Goal: Task Accomplishment & Management: Manage account settings

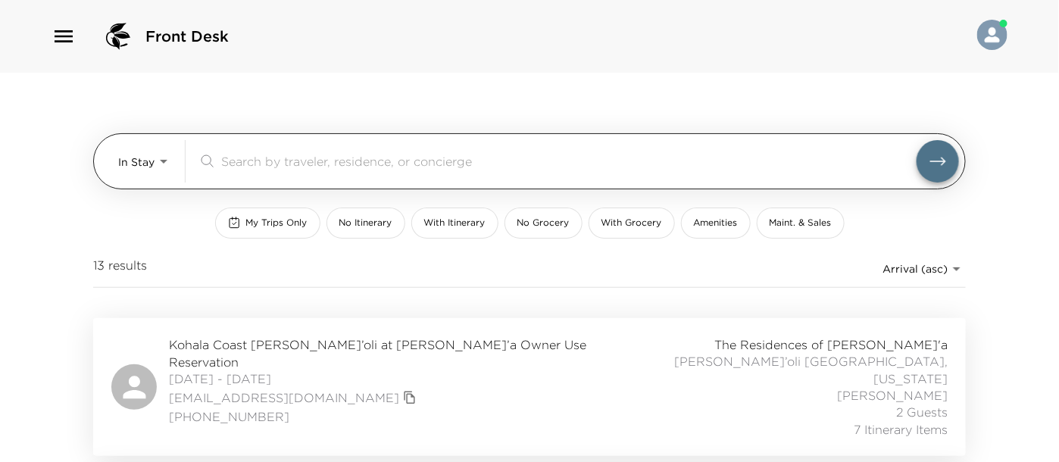
click at [158, 155] on body "Front Desk In Stay In-Stay ​ My Trips Only No Itinerary With Itinerary No Groce…" at bounding box center [529, 231] width 1059 height 462
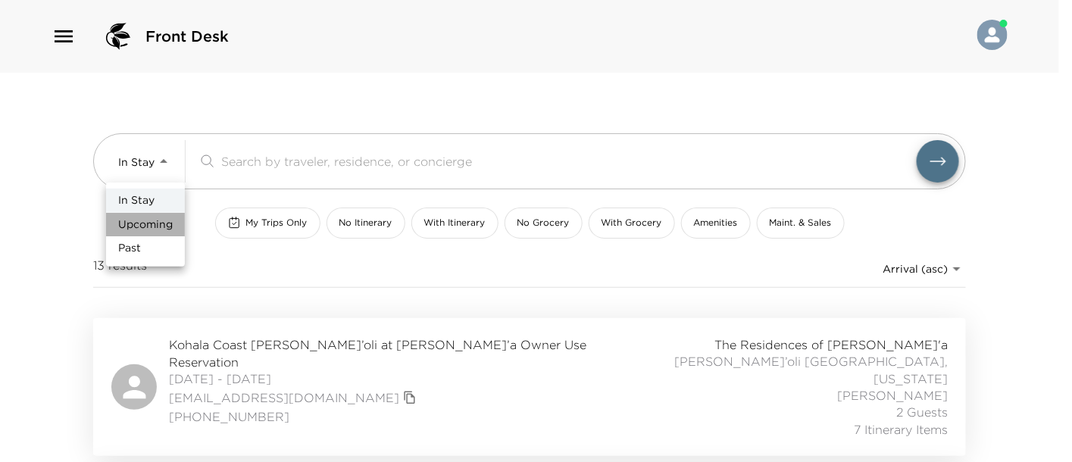
click at [164, 226] on span "Upcoming" at bounding box center [145, 224] width 55 height 15
type input "Upcoming"
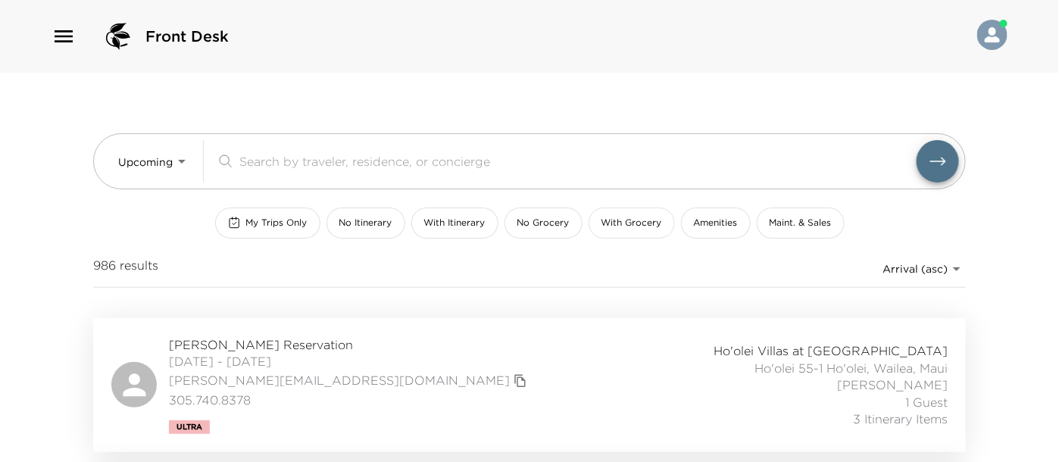
click at [621, 228] on span "With Grocery" at bounding box center [632, 223] width 61 height 13
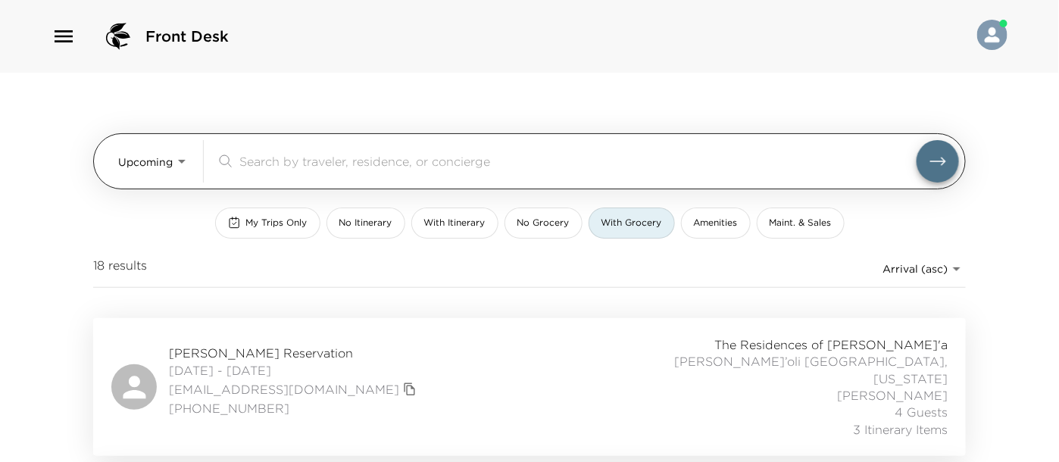
click at [443, 159] on input "search" at bounding box center [577, 160] width 677 height 17
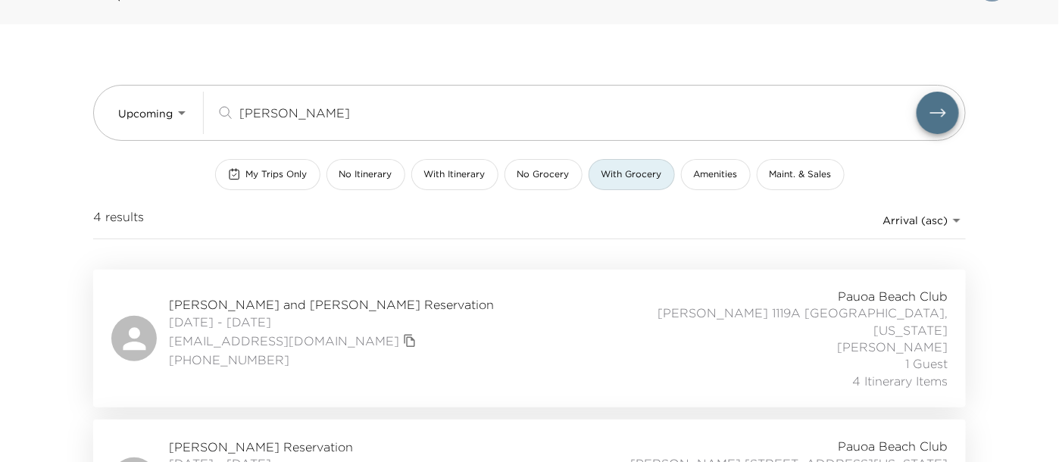
scroll to position [84, 0]
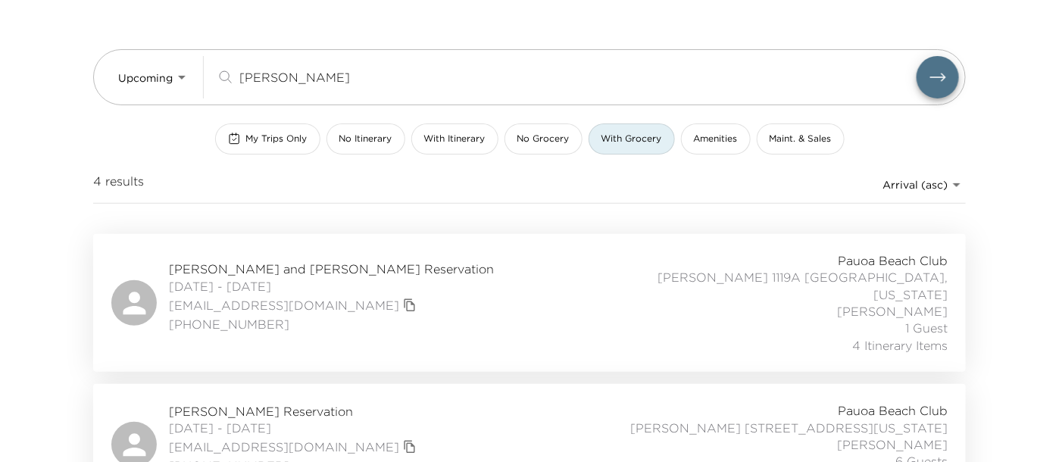
type input "kelly dewey"
click at [493, 286] on div "Mike and Lisa LaHorgue Reservation 10/08/2025 - 10/12/2025 lisalahorgue@gmail.c…" at bounding box center [529, 303] width 837 height 102
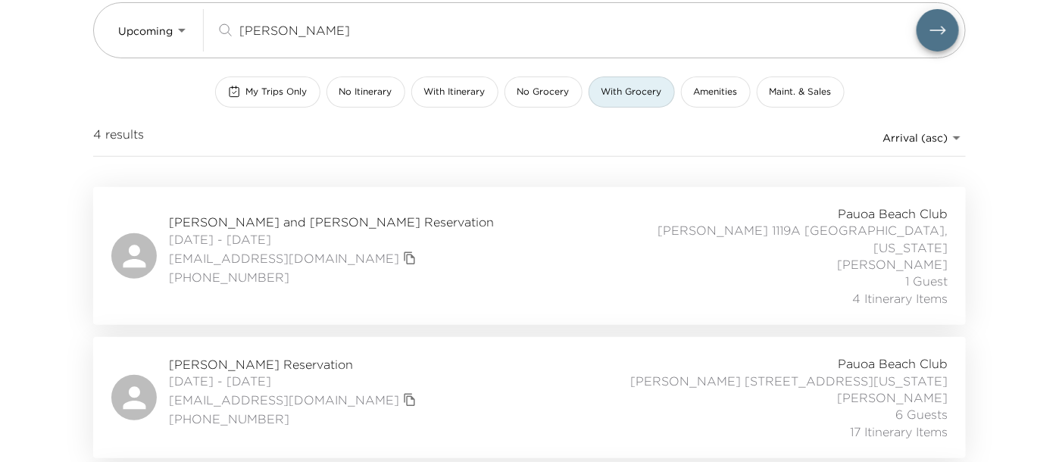
scroll to position [168, 0]
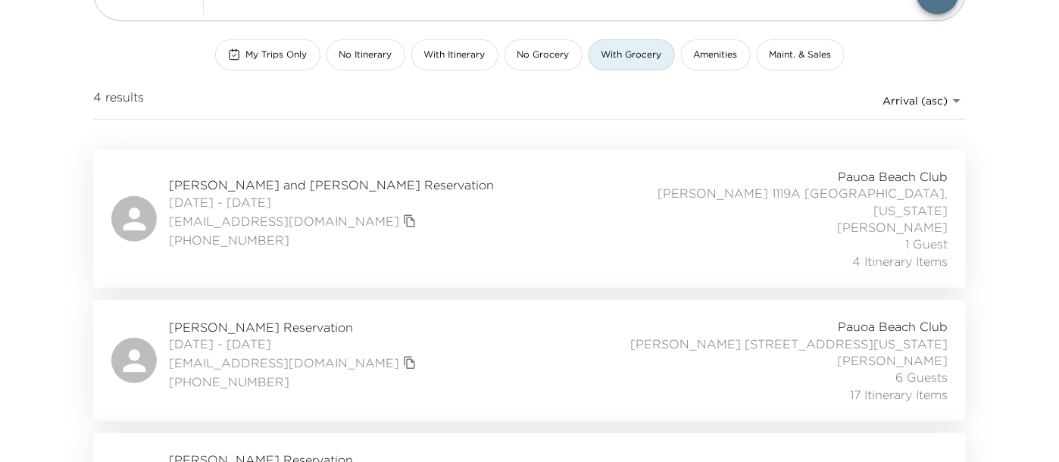
click at [400, 318] on div "Nancy Gisko Reservation 10/12/2025 - 10/19/2025 ngisko@mac.com 650-954-9670 Pau…" at bounding box center [529, 360] width 837 height 85
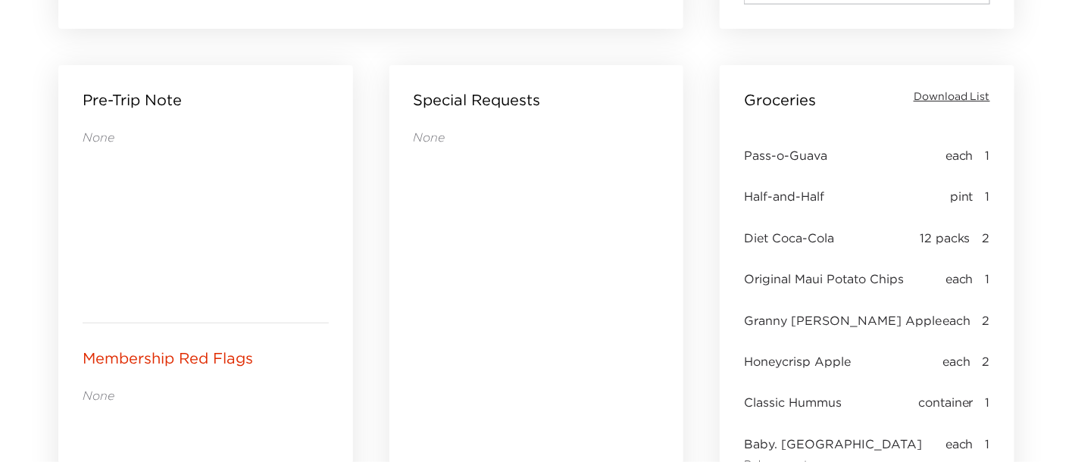
scroll to position [842, 0]
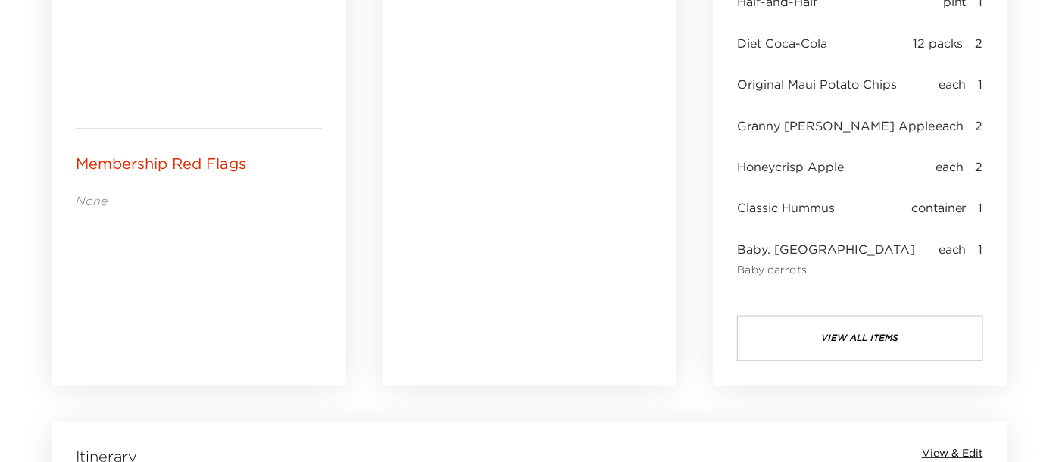
click at [829, 336] on button "view all items" at bounding box center [860, 338] width 246 height 45
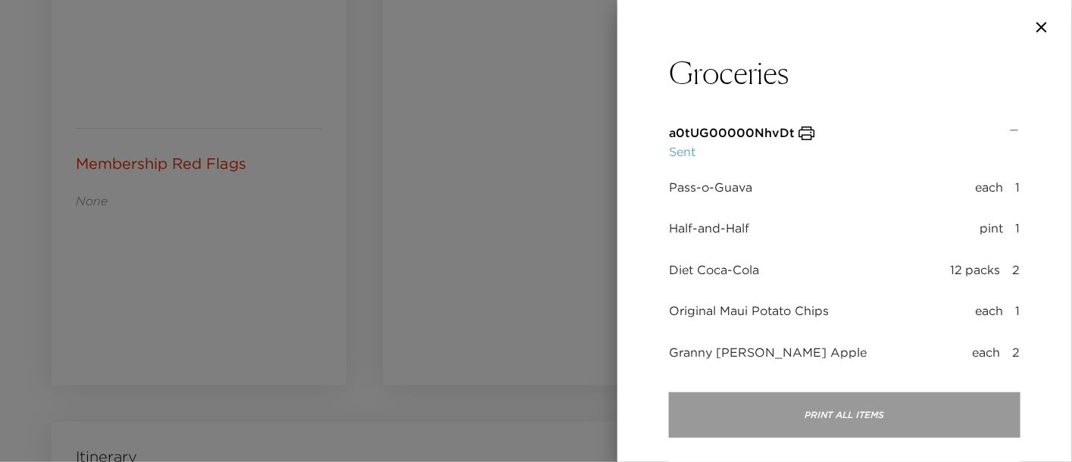
click at [820, 408] on button "Print All Items" at bounding box center [845, 415] width 352 height 45
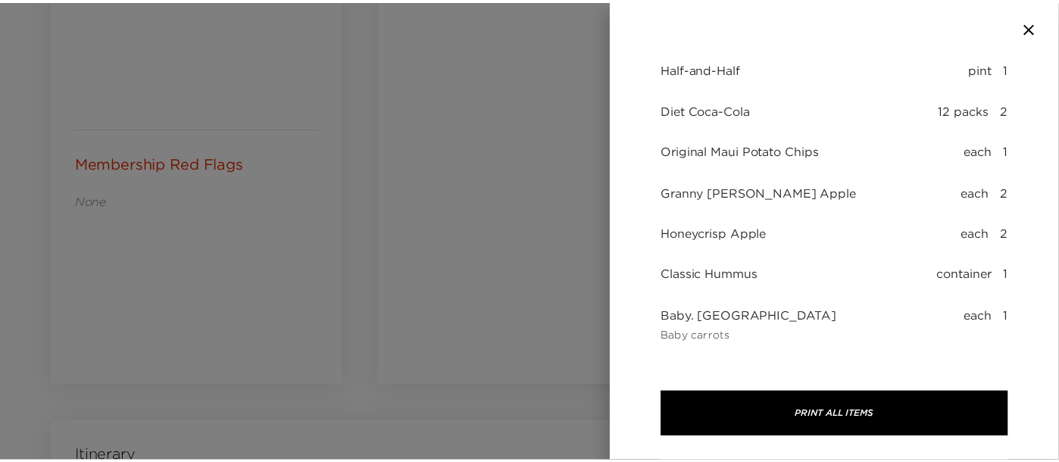
scroll to position [168, 0]
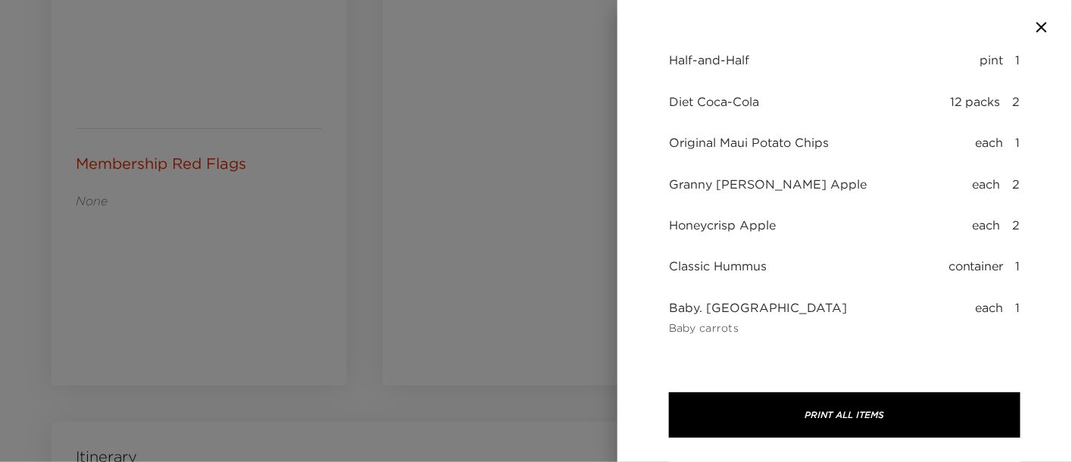
drag, startPoint x: 1043, startPoint y: 23, endPoint x: 874, endPoint y: 53, distance: 171.7
click at [1043, 23] on icon "button" at bounding box center [1042, 27] width 18 height 18
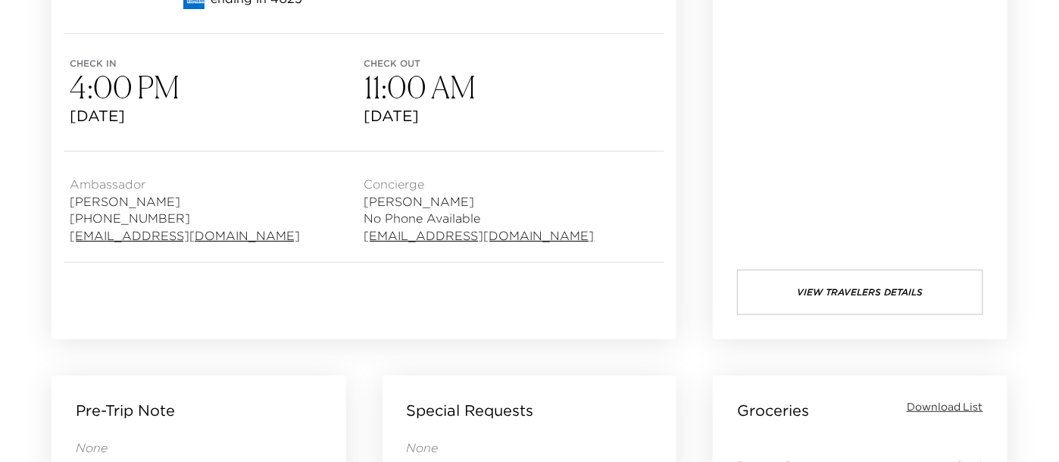
scroll to position [0, 0]
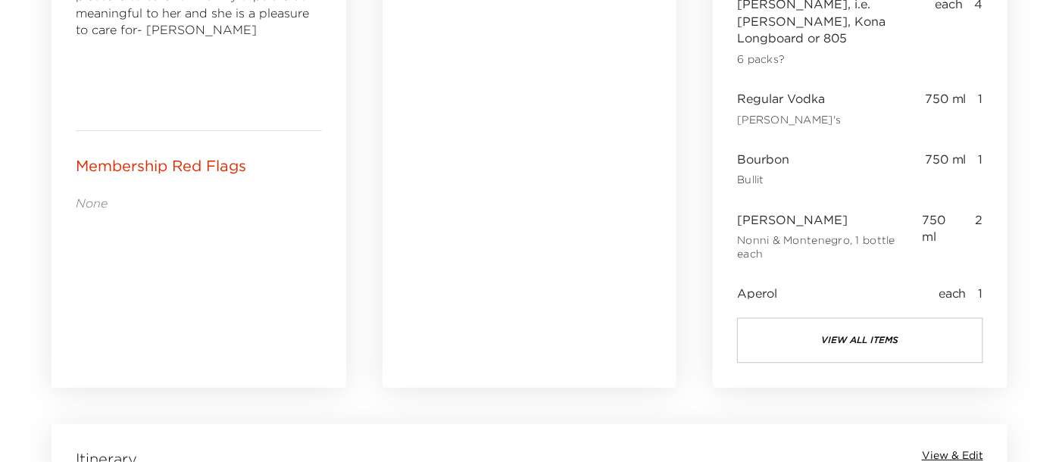
scroll to position [842, 0]
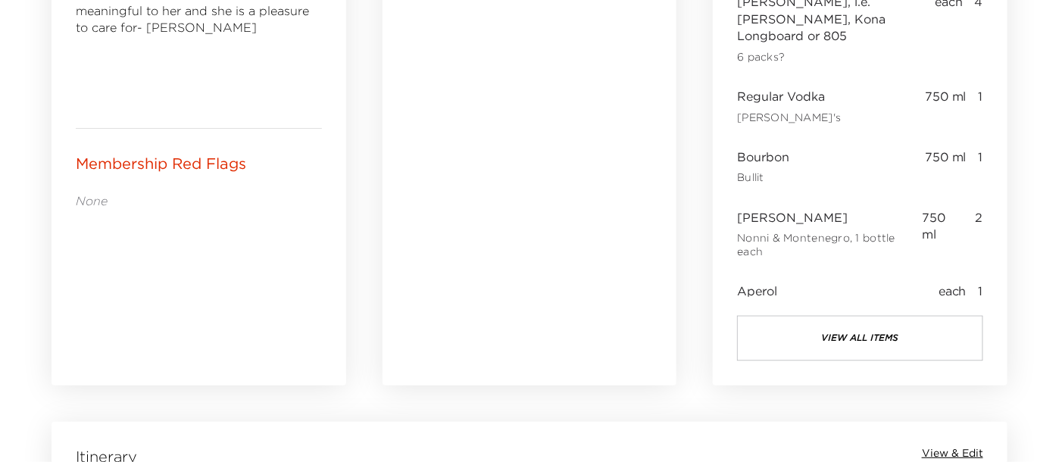
click at [834, 346] on button "view all items" at bounding box center [860, 338] width 246 height 45
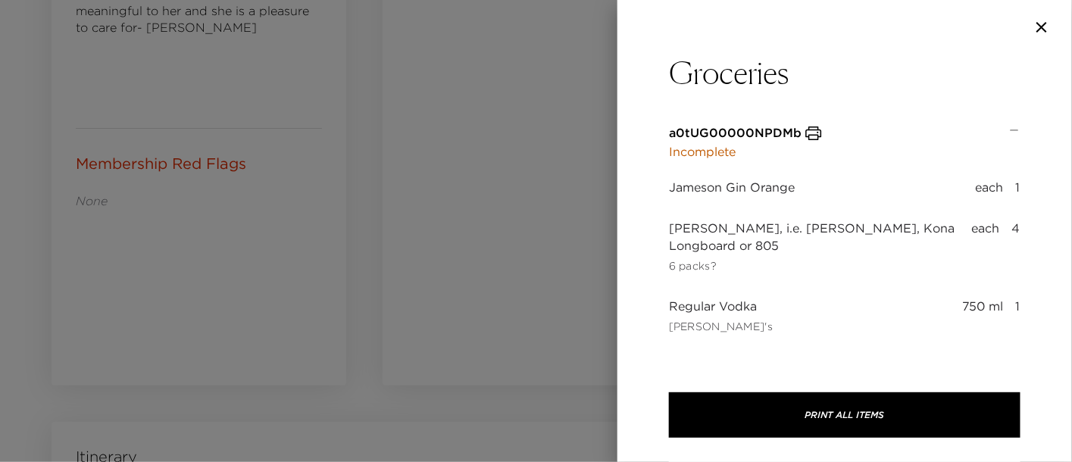
click at [1041, 29] on icon "button" at bounding box center [1042, 27] width 18 height 18
